Goal: Information Seeking & Learning: Find specific fact

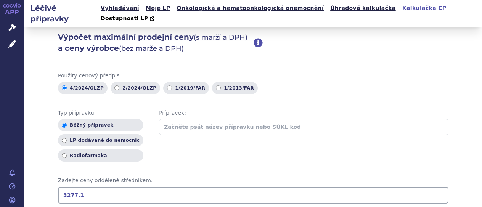
scroll to position [152, 0]
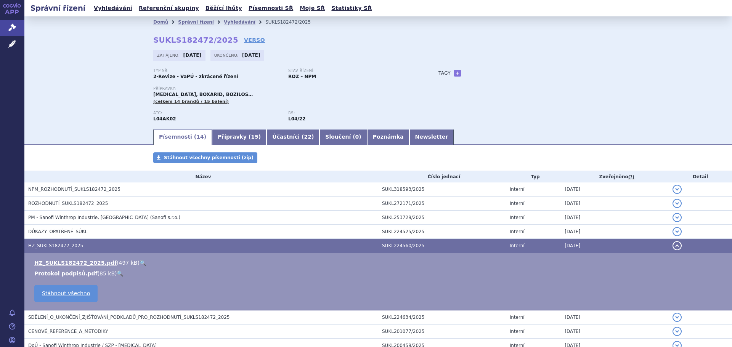
click at [158, 18] on li "Domů" at bounding box center [165, 21] width 25 height 11
click at [226, 19] on link "Vyhledávání" at bounding box center [240, 21] width 32 height 5
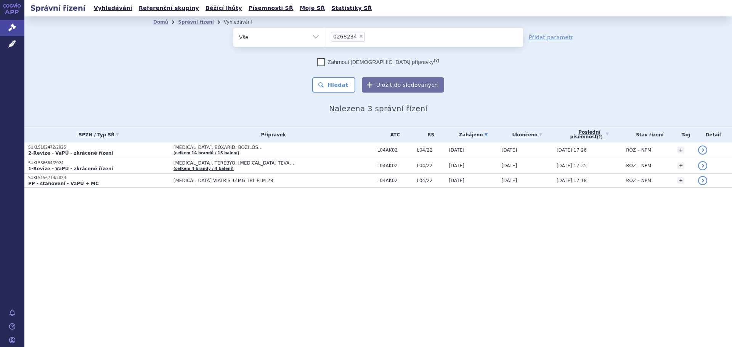
click at [359, 38] on span "×" at bounding box center [361, 36] width 5 height 5
click at [325, 38] on select "0268234" at bounding box center [325, 36] width 0 height 19
select select
type input "fr"
type input "fru"
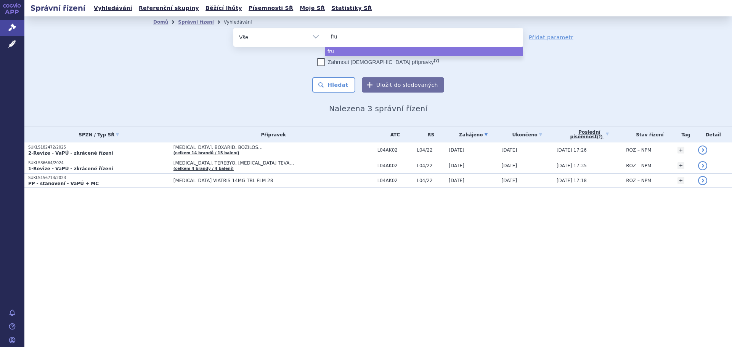
type input "fruz"
type input "fruza"
type input "fruzaq"
type input "fruzaql"
type input "fruzaqla"
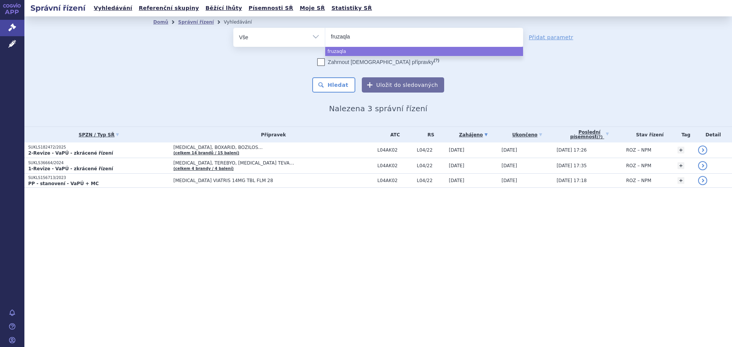
select select "fruzaqla"
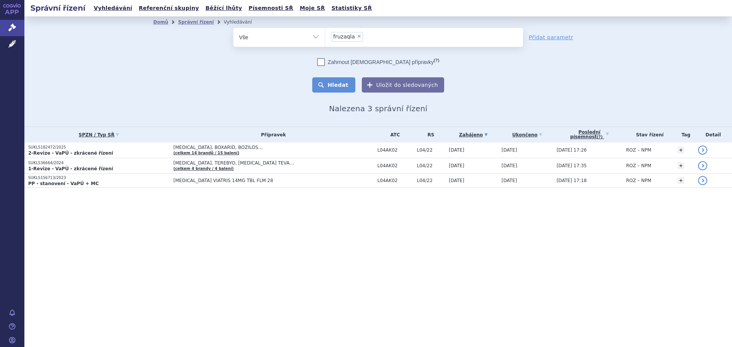
click at [350, 82] on button "Hledat" at bounding box center [333, 84] width 43 height 15
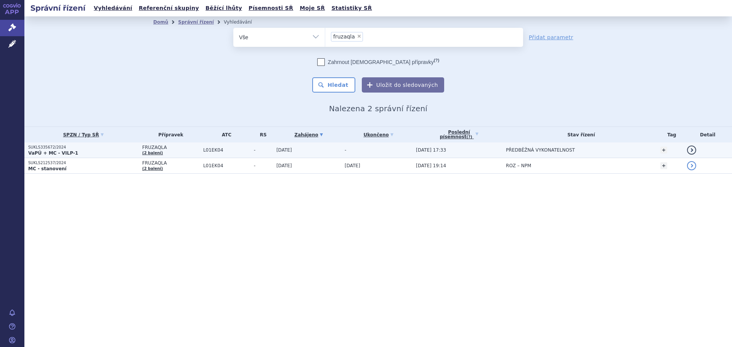
click at [204, 153] on td "L01EK04" at bounding box center [224, 151] width 51 height 16
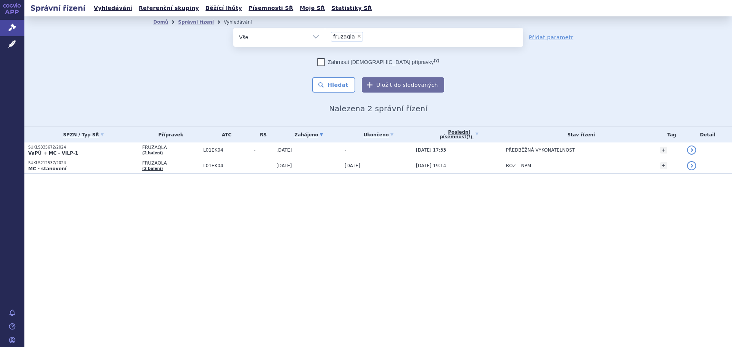
click at [357, 35] on span "×" at bounding box center [359, 36] width 5 height 5
click at [325, 35] on select "fruzaqla" at bounding box center [325, 36] width 0 height 19
select select
type input "ta"
type input "tak"
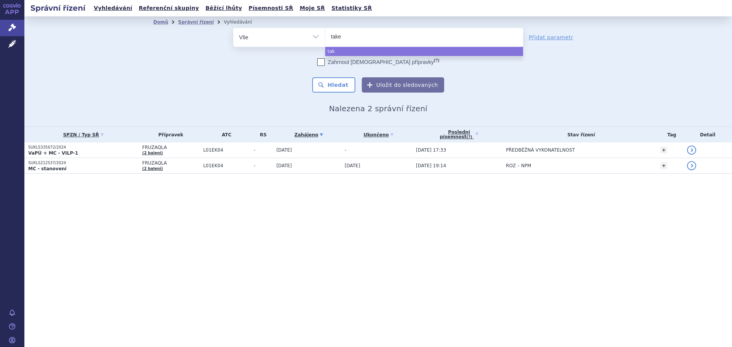
type input "taked"
type input "takeda"
select select "takeda"
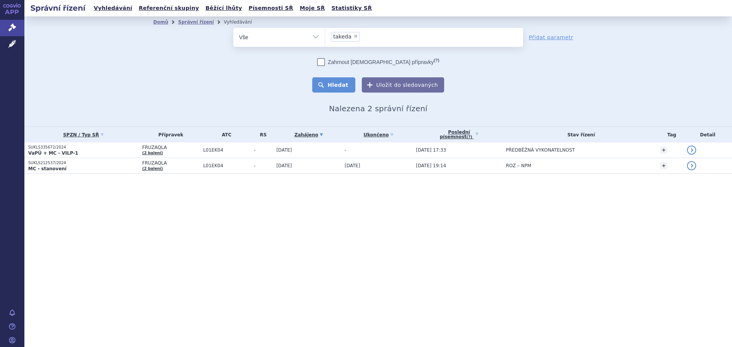
click at [336, 85] on button "Hledat" at bounding box center [333, 84] width 43 height 15
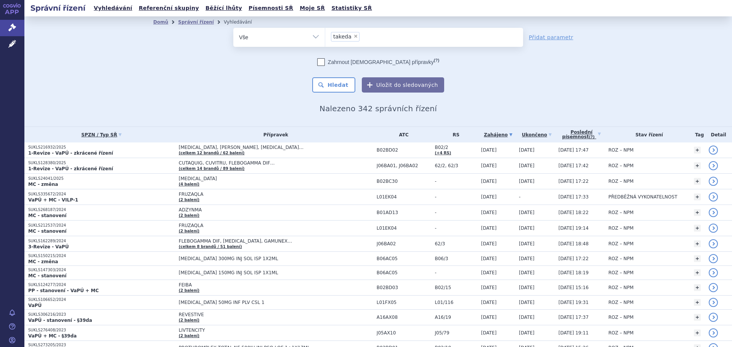
click at [353, 35] on span "×" at bounding box center [355, 36] width 5 height 5
click at [325, 35] on select "takeda" at bounding box center [325, 36] width 0 height 19
select select
click at [51, 25] on span "Správní řízení" at bounding box center [49, 28] width 51 height 16
